Goal: Information Seeking & Learning: Learn about a topic

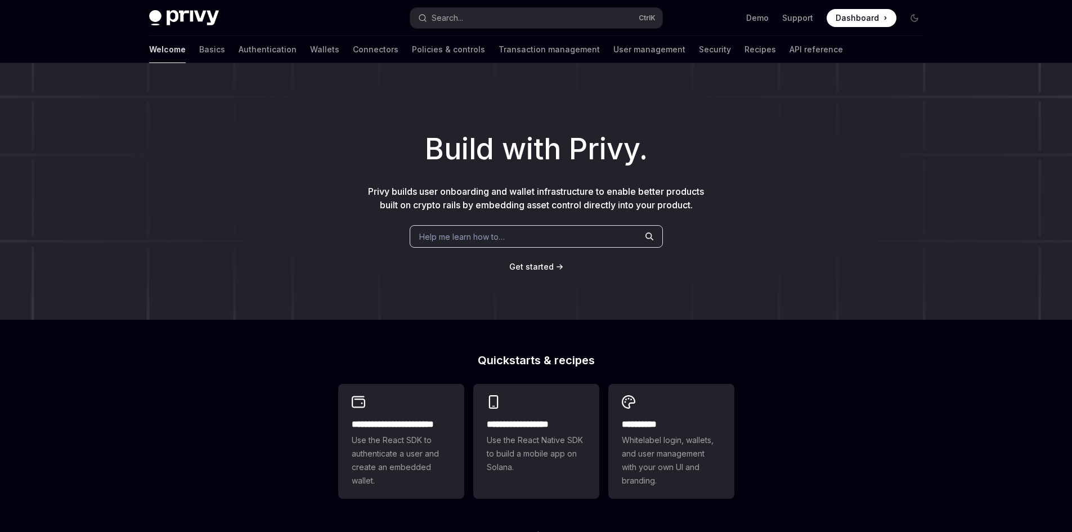
click at [851, 20] on span "Dashboard" at bounding box center [857, 17] width 43 height 11
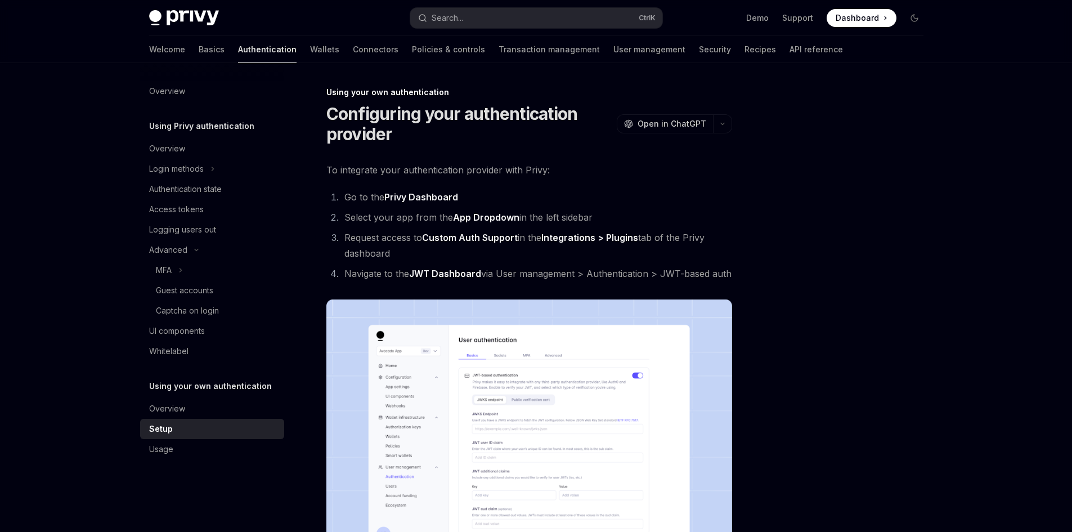
scroll to position [536, 0]
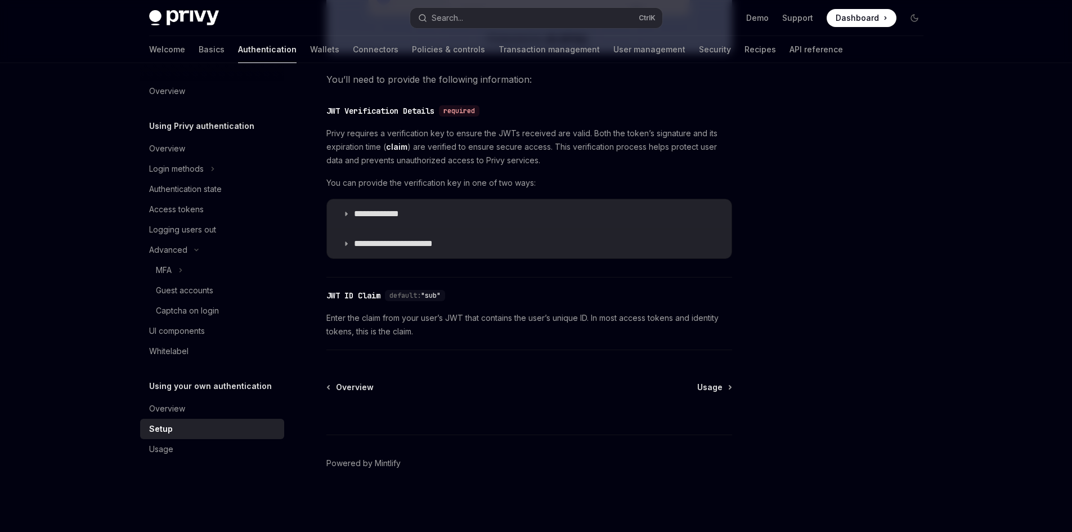
click at [176, 13] on img at bounding box center [184, 18] width 70 height 16
type textarea "*"
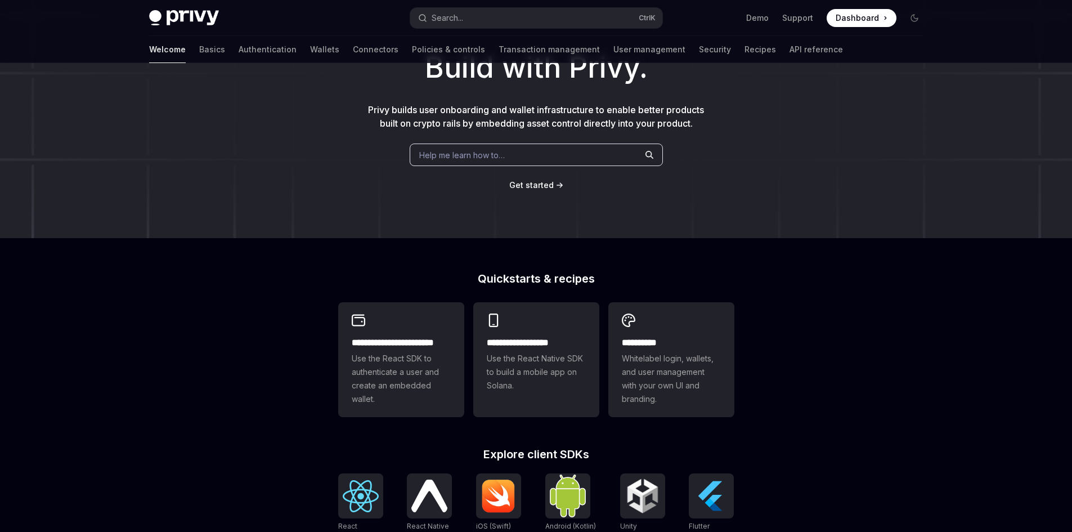
scroll to position [281, 0]
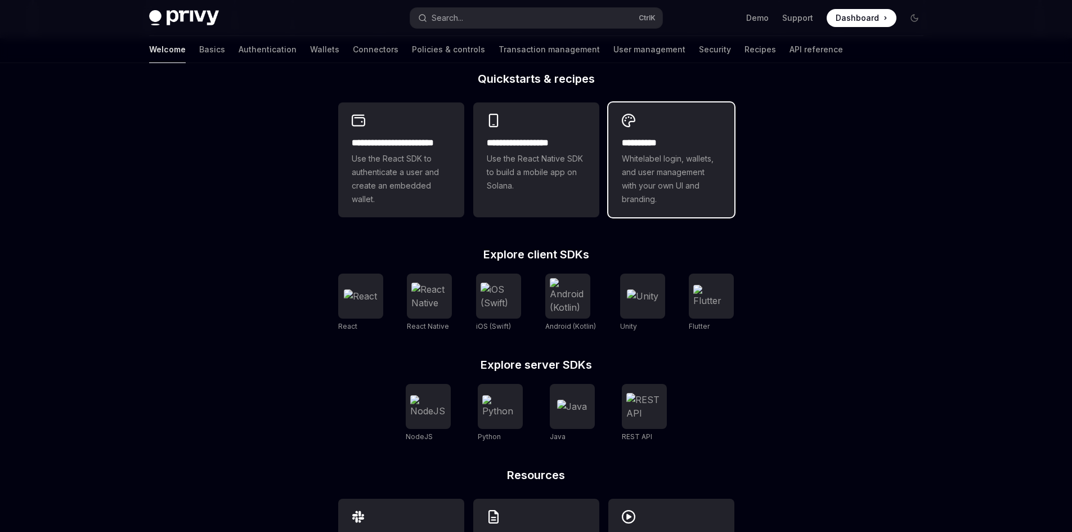
click at [656, 179] on span "Whitelabel login, wallets, and user management with your own UI and branding." at bounding box center [671, 179] width 99 height 54
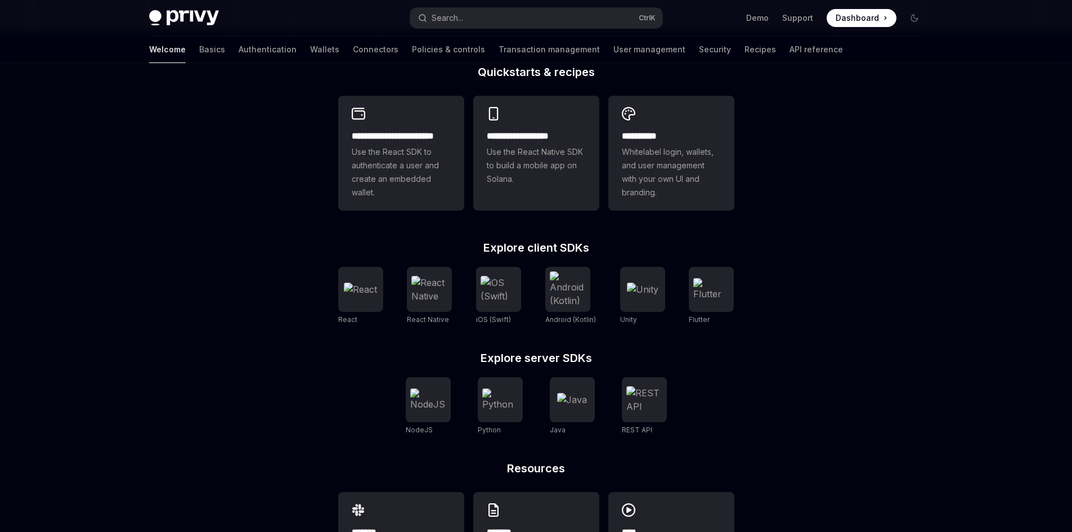
scroll to position [363, 0]
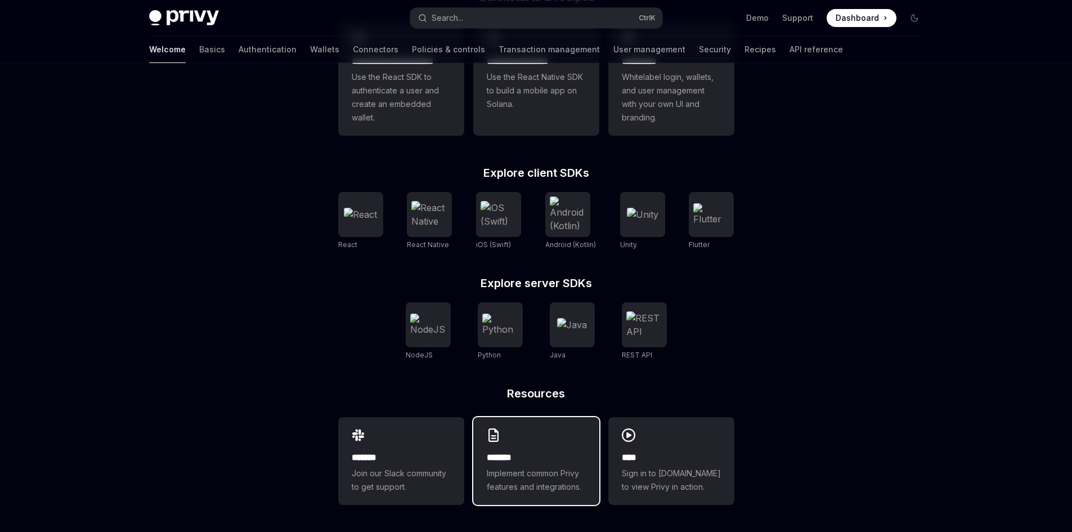
click at [521, 466] on div "******* Implement common Privy features and integrations." at bounding box center [536, 472] width 99 height 43
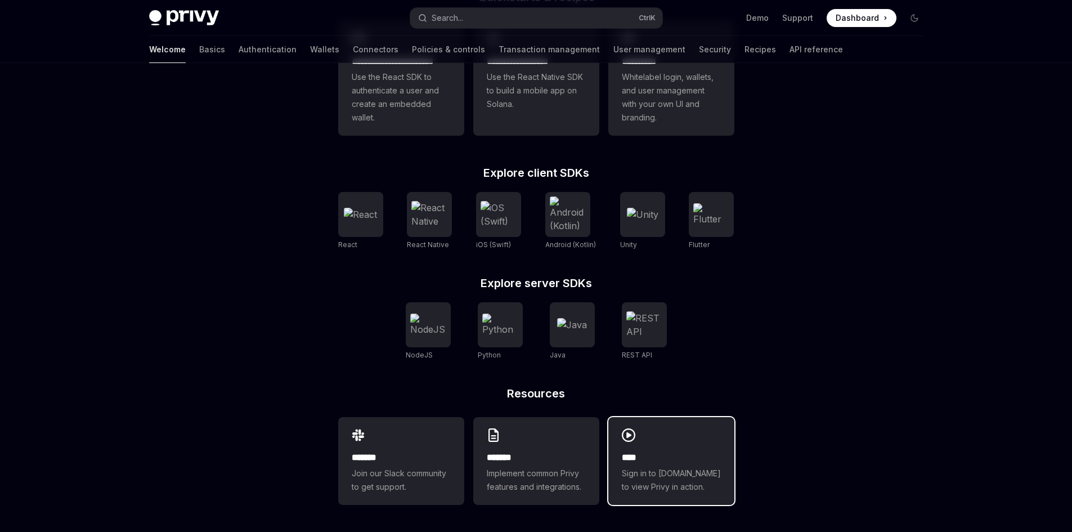
click at [658, 470] on span "Sign in to demo.privy.io to view Privy in action." at bounding box center [671, 479] width 99 height 27
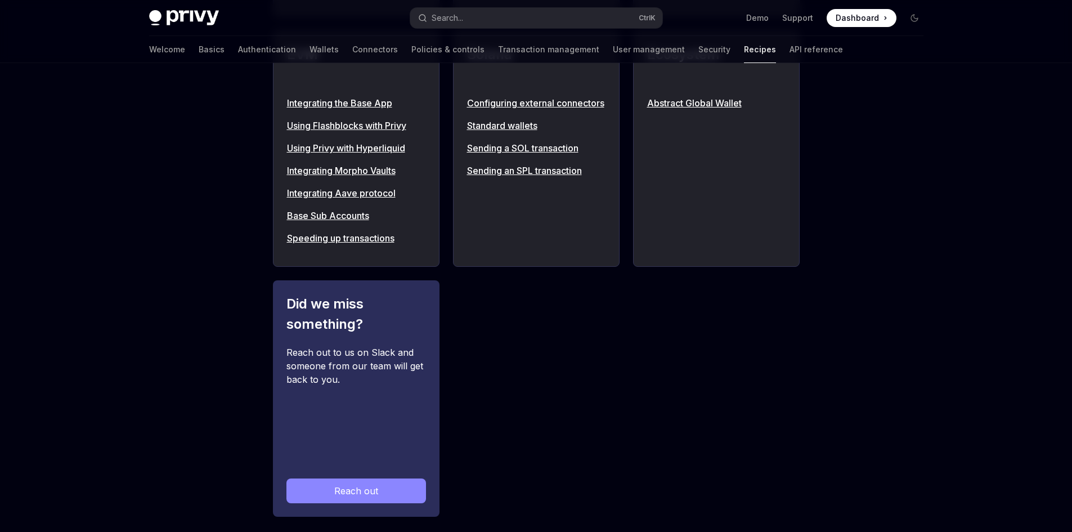
scroll to position [1312, 0]
